Goal: Information Seeking & Learning: Learn about a topic

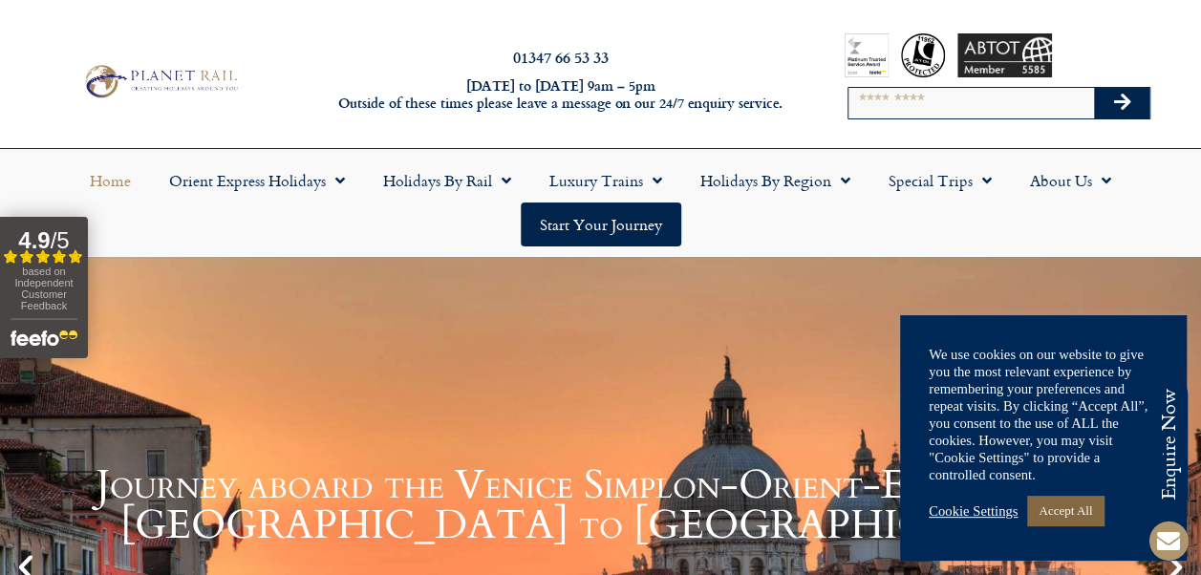
click at [1080, 520] on link "Accept All" at bounding box center [1065, 511] width 76 height 30
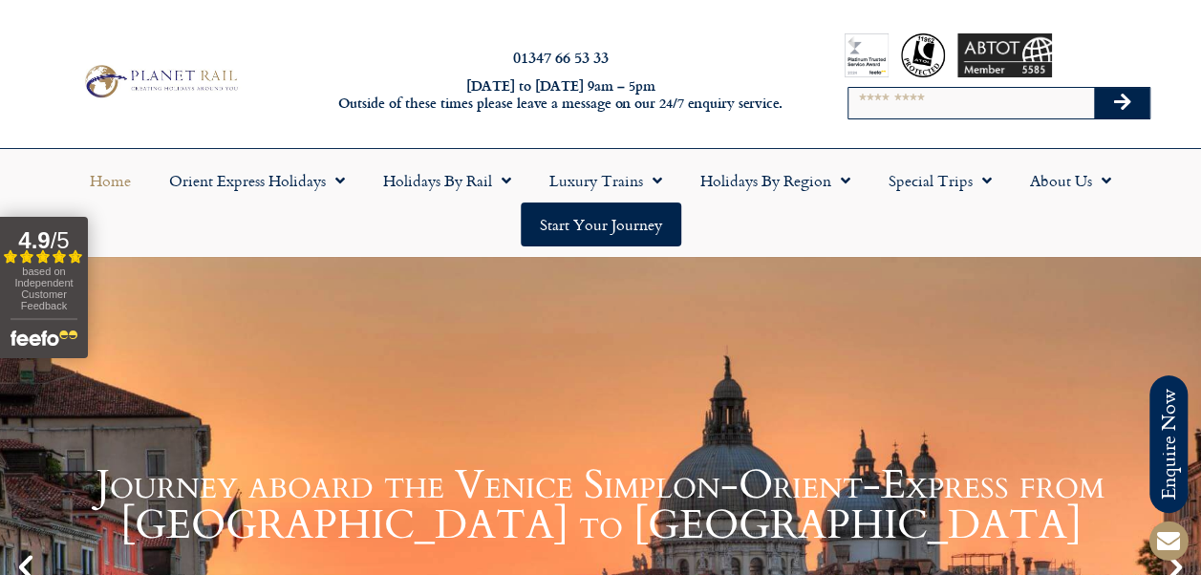
click at [1084, 520] on h1 "Journey aboard the Venice Simplon-Orient-Express from Paris to Venice" at bounding box center [601, 505] width 1106 height 80
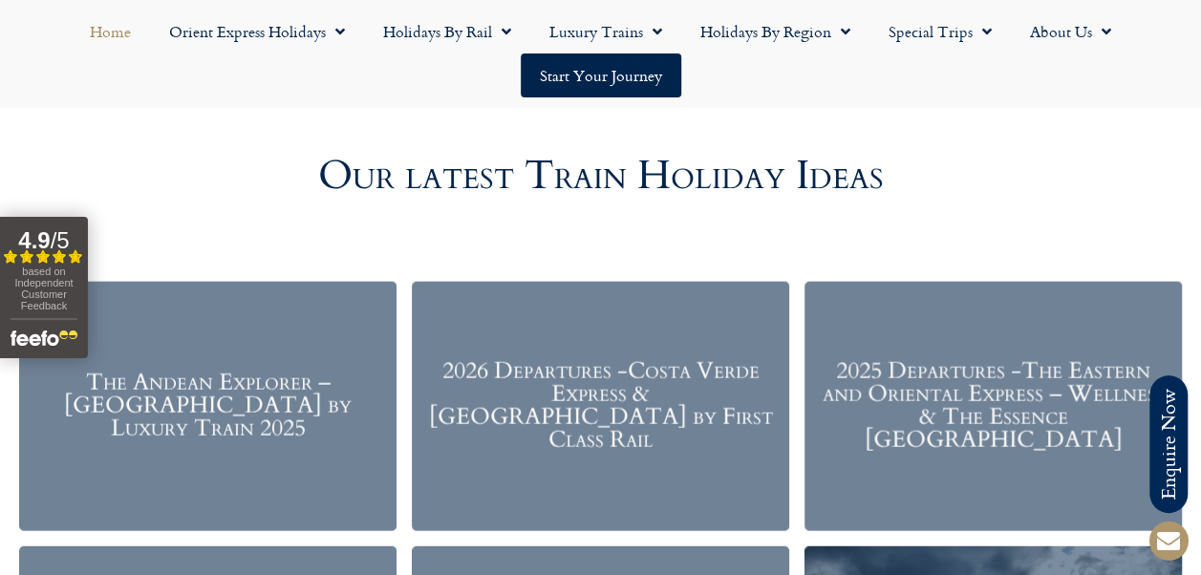
scroll to position [2125, 0]
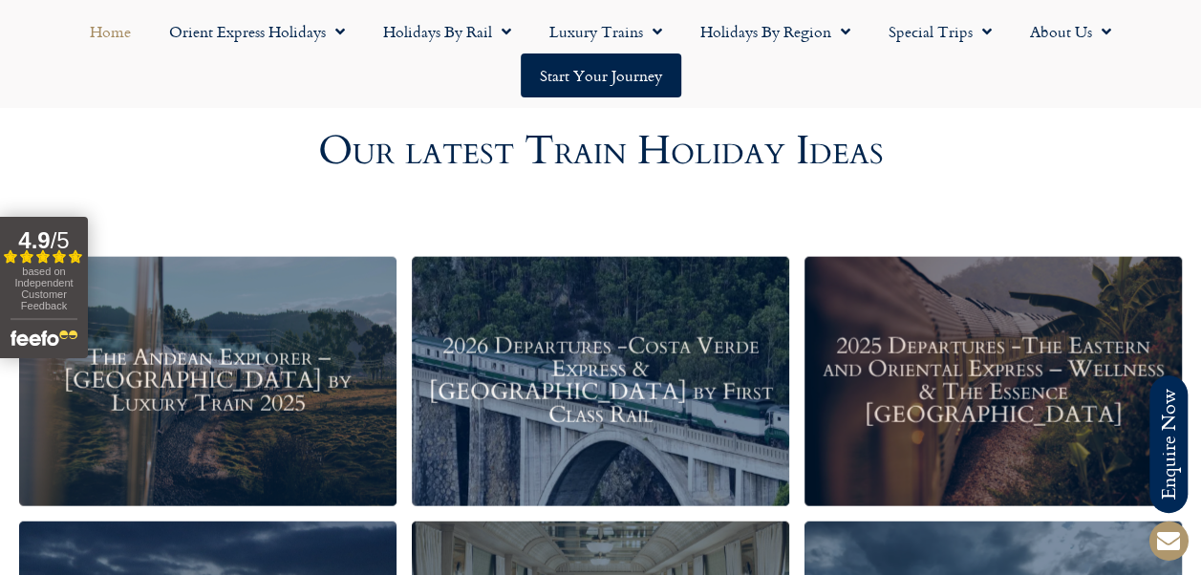
click at [605, 375] on h3 "2026 Departures -Costa Verde Express & Spain by First Class Rail" at bounding box center [601, 381] width 358 height 92
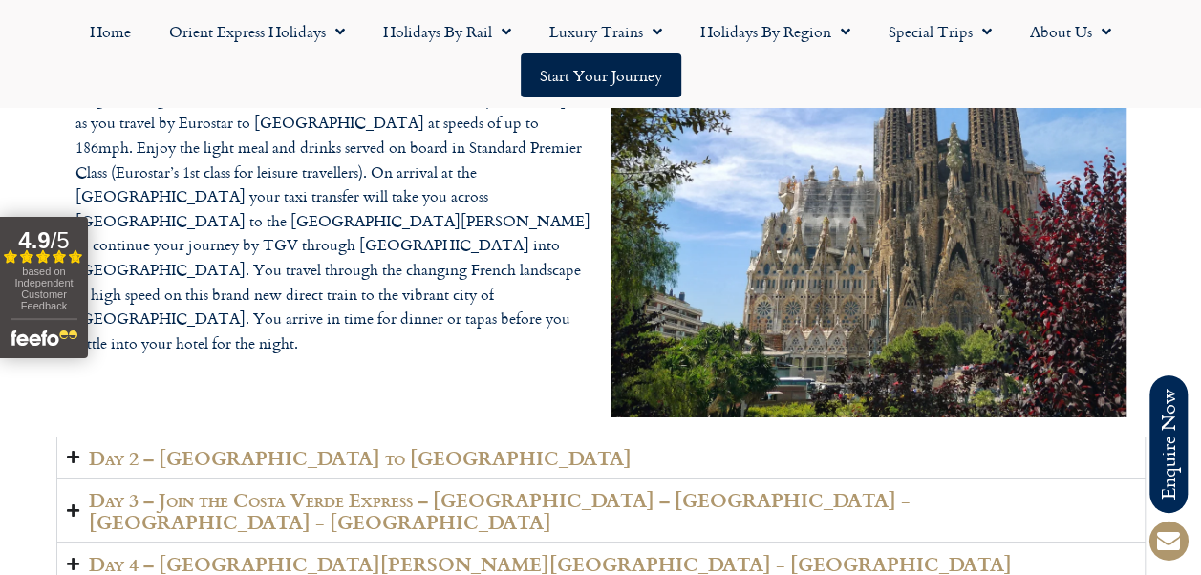
scroll to position [3182, 0]
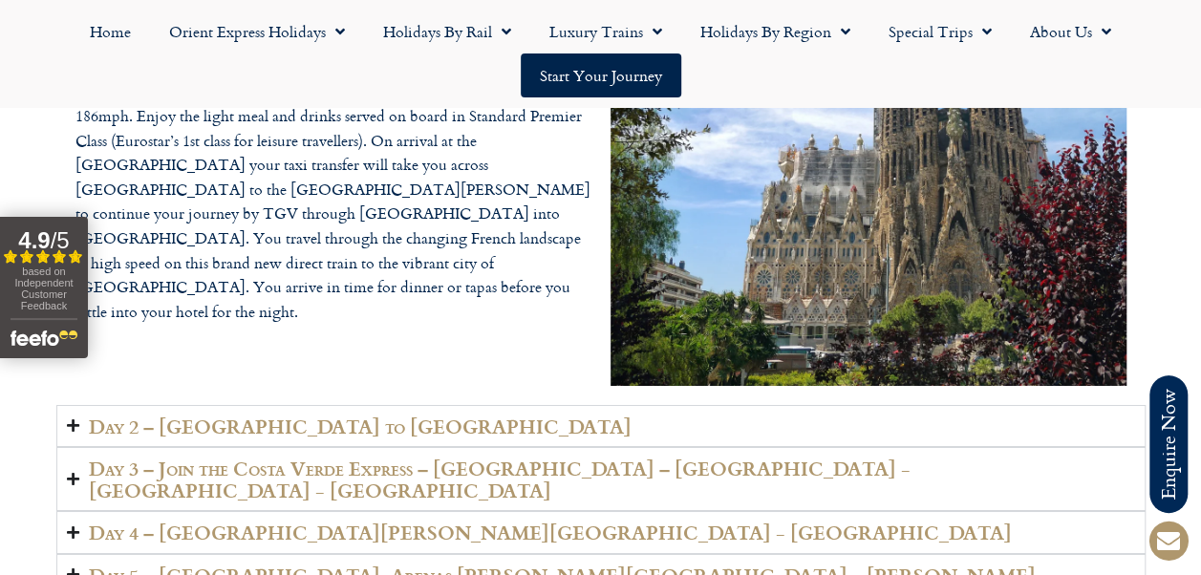
click at [157, 416] on h2 "Day 2 – [GEOGRAPHIC_DATA] to [GEOGRAPHIC_DATA]" at bounding box center [360, 427] width 543 height 22
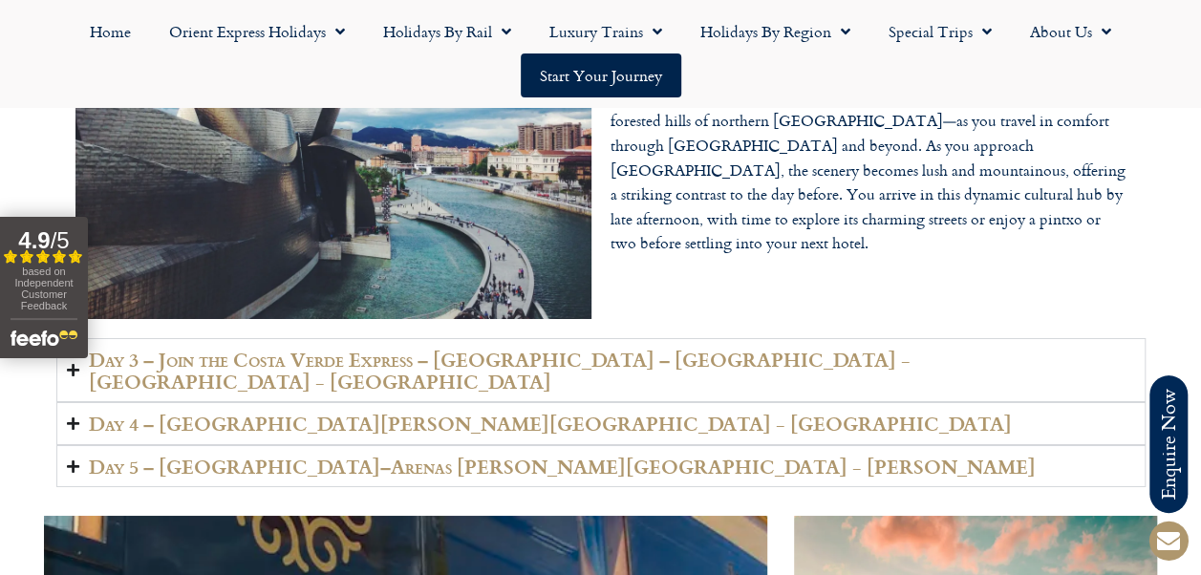
scroll to position [3267, 0]
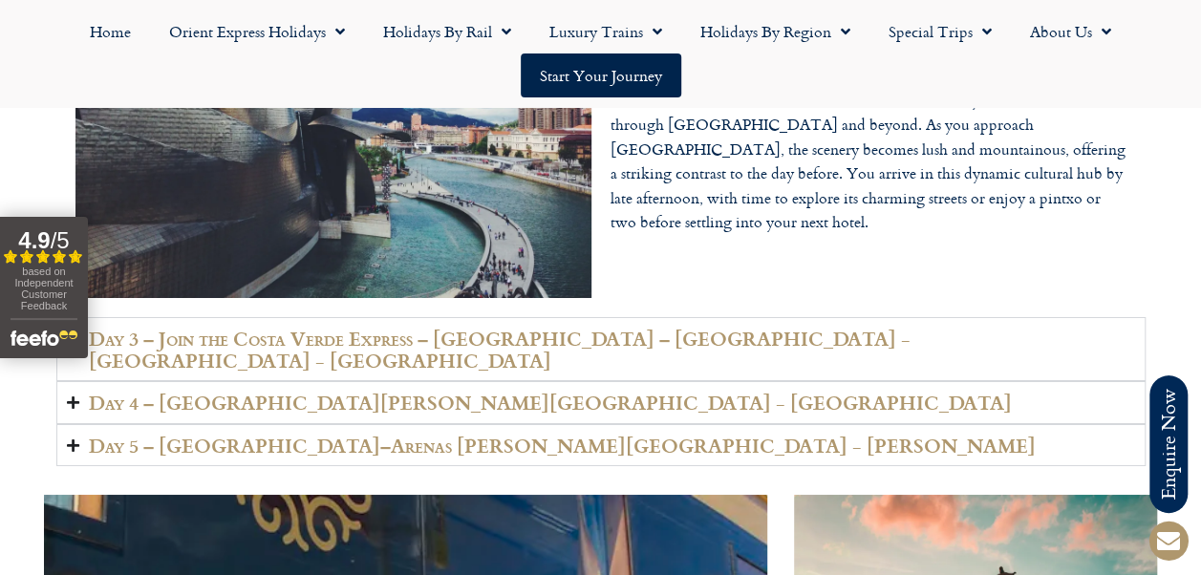
click at [222, 328] on h2 "Day 3 – Join the Costa Verde Express – [GEOGRAPHIC_DATA] – [GEOGRAPHIC_DATA] - …" at bounding box center [612, 349] width 1047 height 43
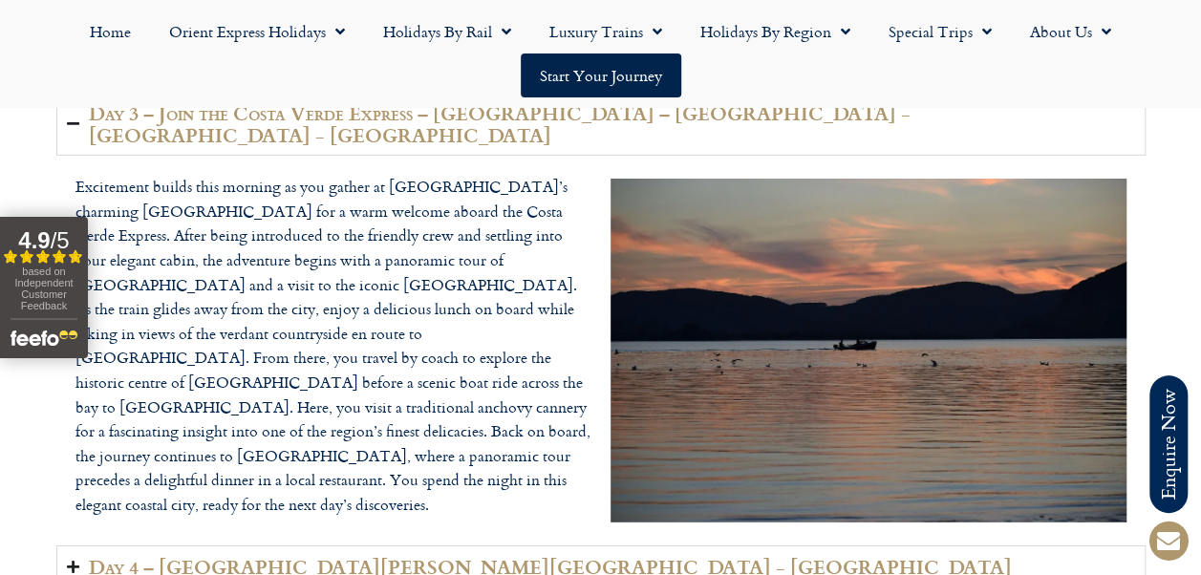
scroll to position [3046, 0]
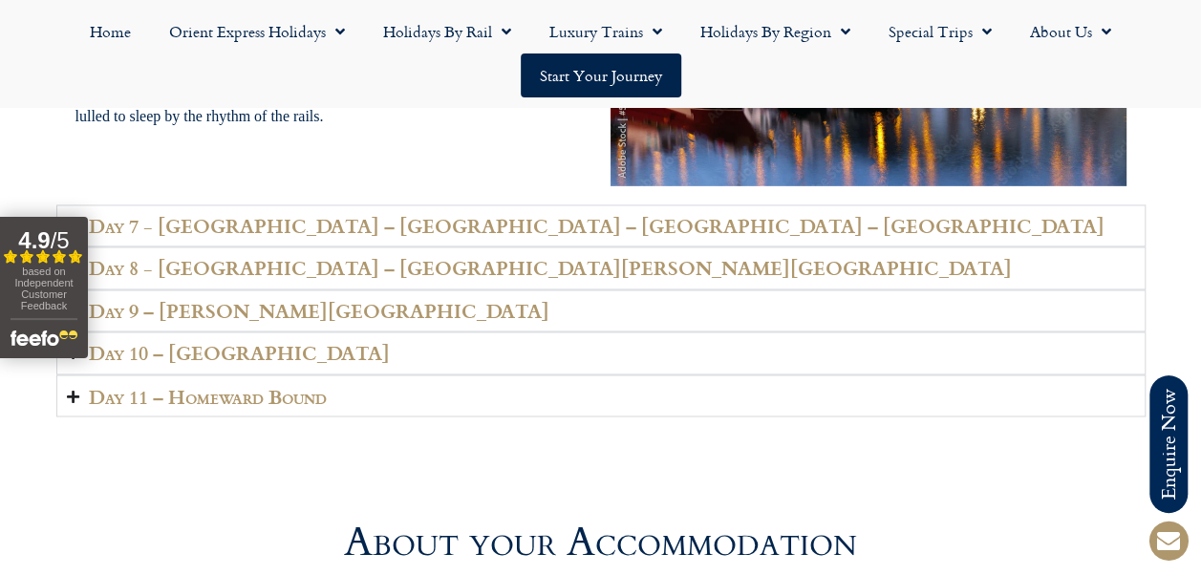
scroll to position [5045, 0]
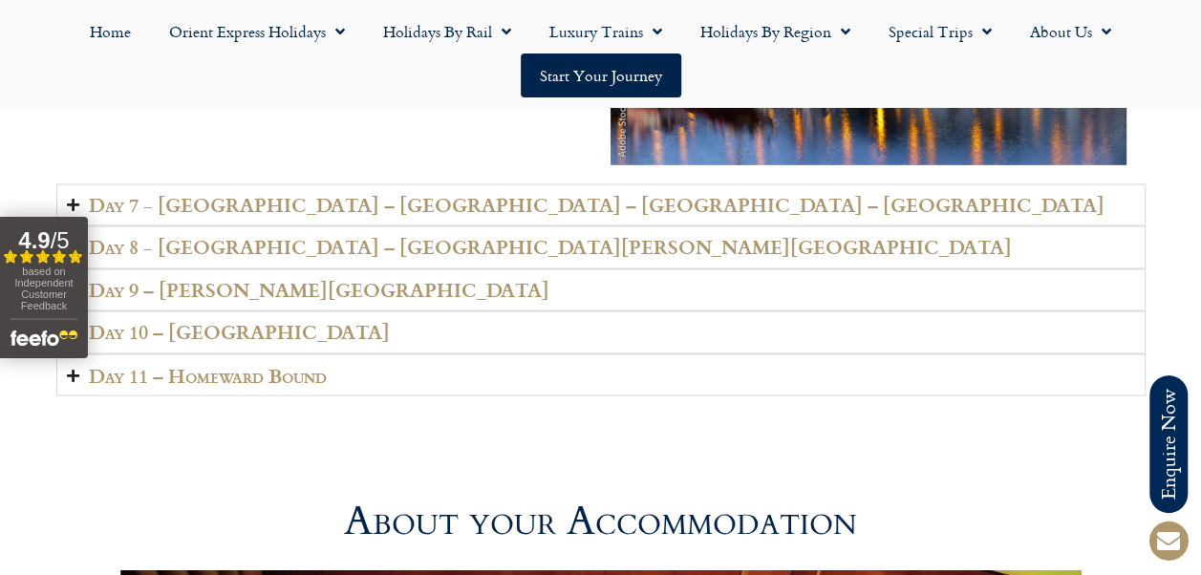
click at [259, 194] on h2 "Day 7 - [GEOGRAPHIC_DATA] – [GEOGRAPHIC_DATA] – [GEOGRAPHIC_DATA] – [GEOGRAPHIC…" at bounding box center [597, 205] width 1016 height 22
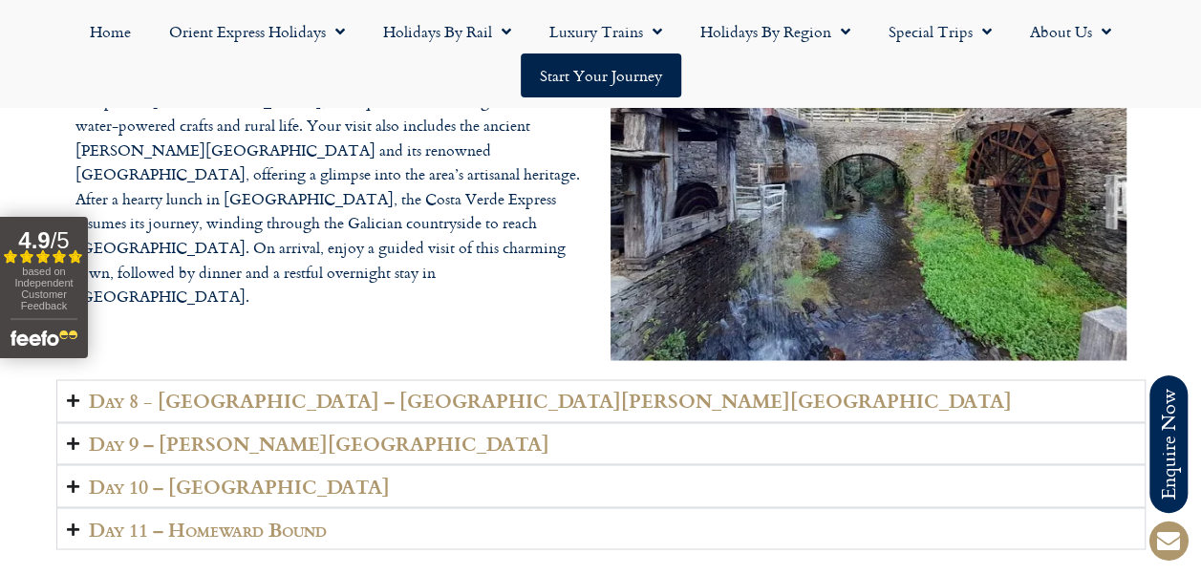
scroll to position [4949, 0]
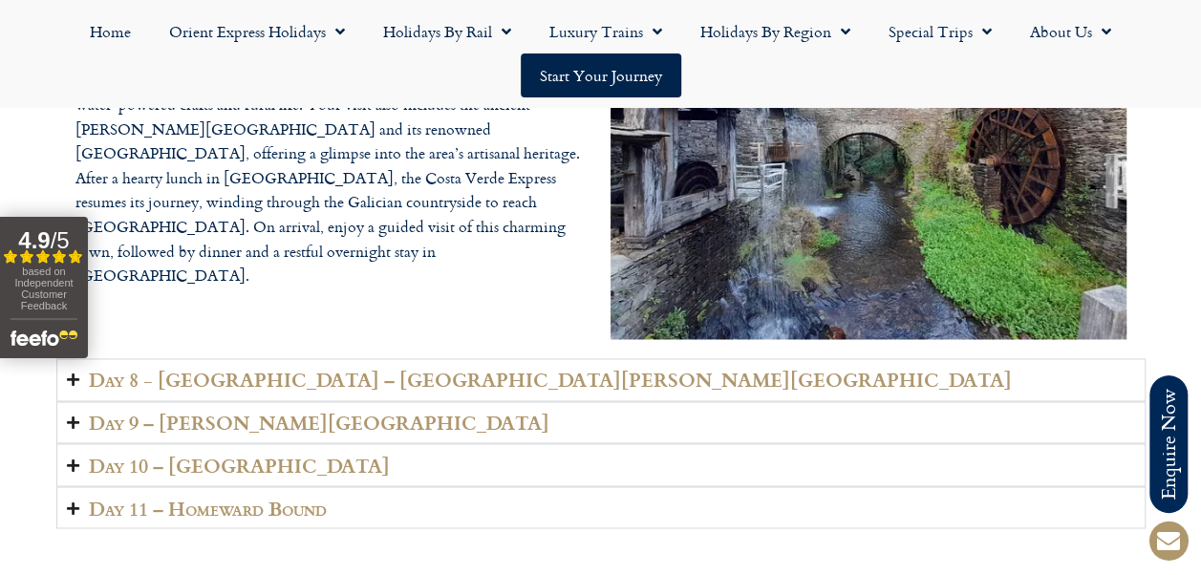
click at [487, 369] on h2 "Day 8 - [GEOGRAPHIC_DATA] – [GEOGRAPHIC_DATA][PERSON_NAME][GEOGRAPHIC_DATA]" at bounding box center [550, 380] width 923 height 22
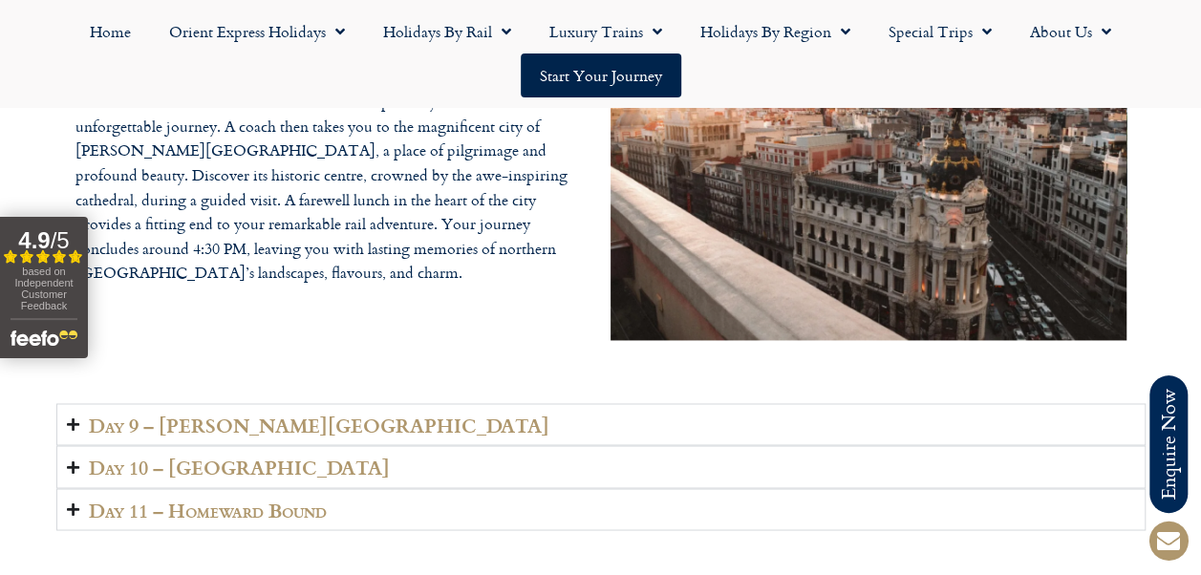
scroll to position [4982, 0]
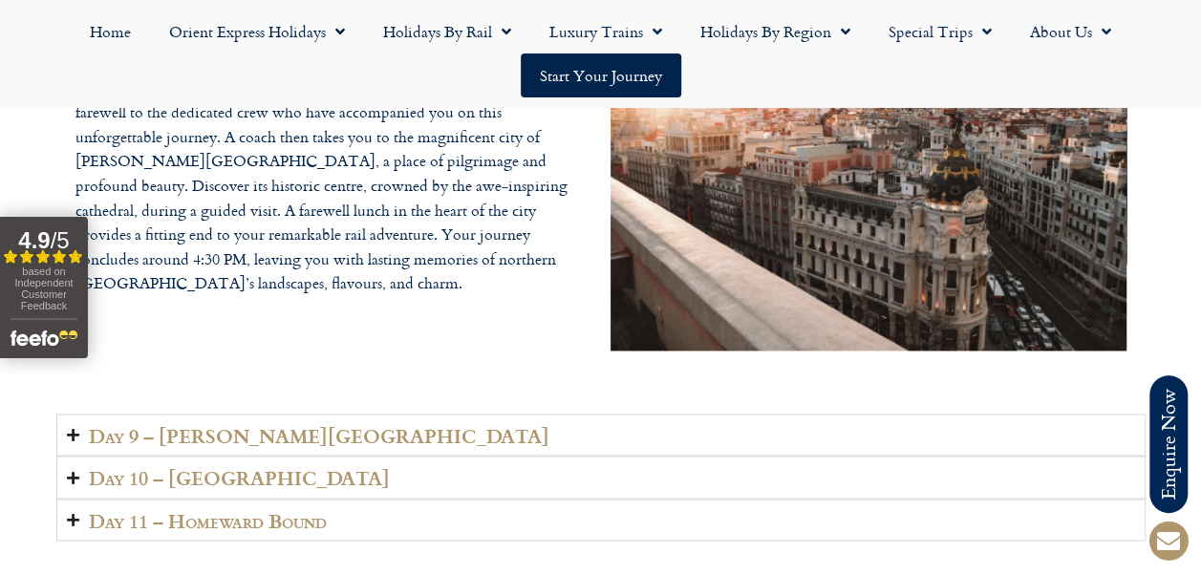
click at [235, 424] on h2 "Day 9 – [PERSON_NAME][GEOGRAPHIC_DATA]" at bounding box center [319, 435] width 461 height 22
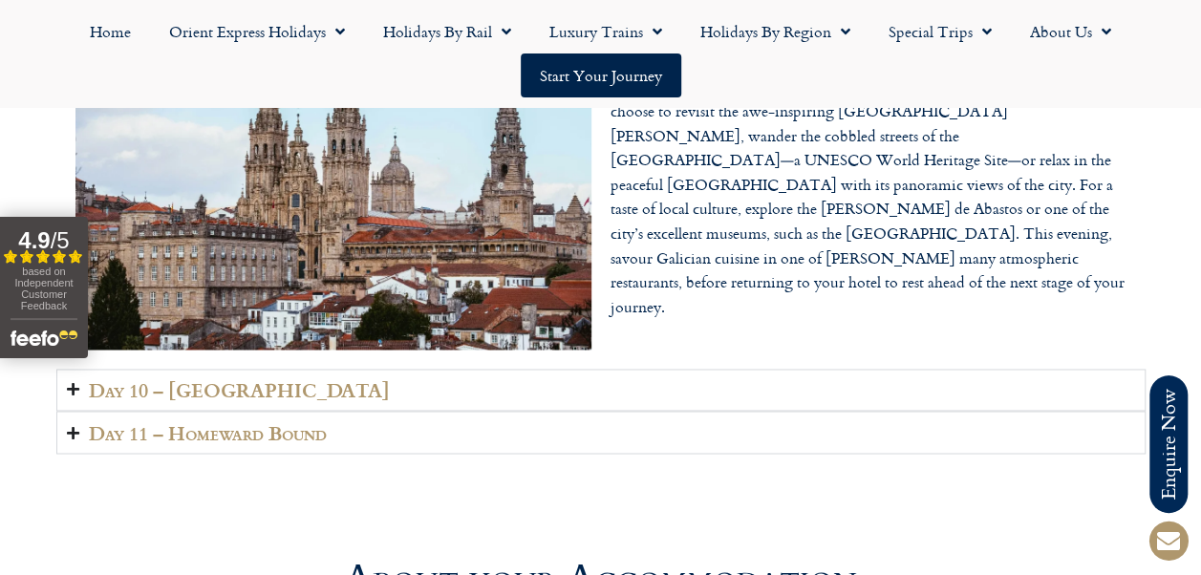
click at [189, 379] on h2 "Day 10 – [GEOGRAPHIC_DATA]" at bounding box center [239, 390] width 301 height 22
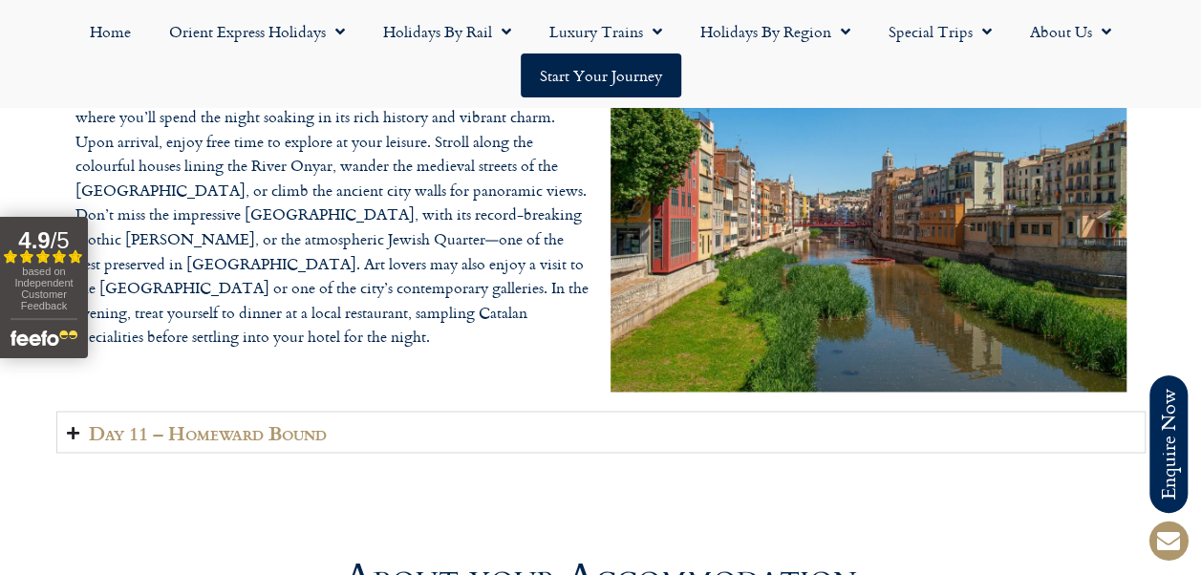
click at [325, 422] on h2 "Day 11 – Homeward Bound" at bounding box center [208, 433] width 238 height 22
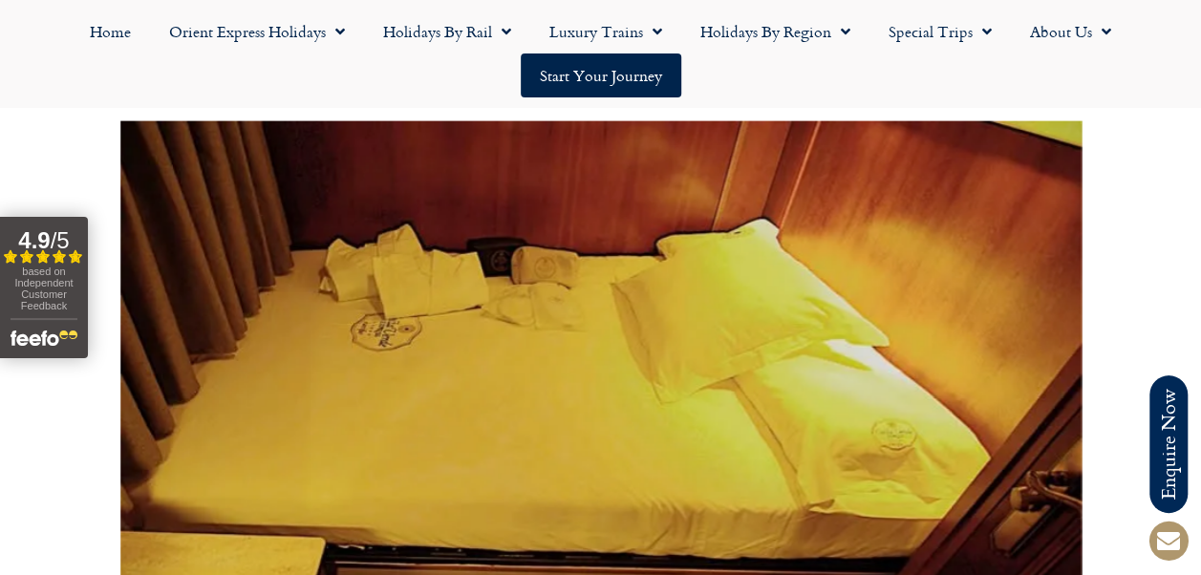
scroll to position [5444, 0]
